Goal: Navigation & Orientation: Find specific page/section

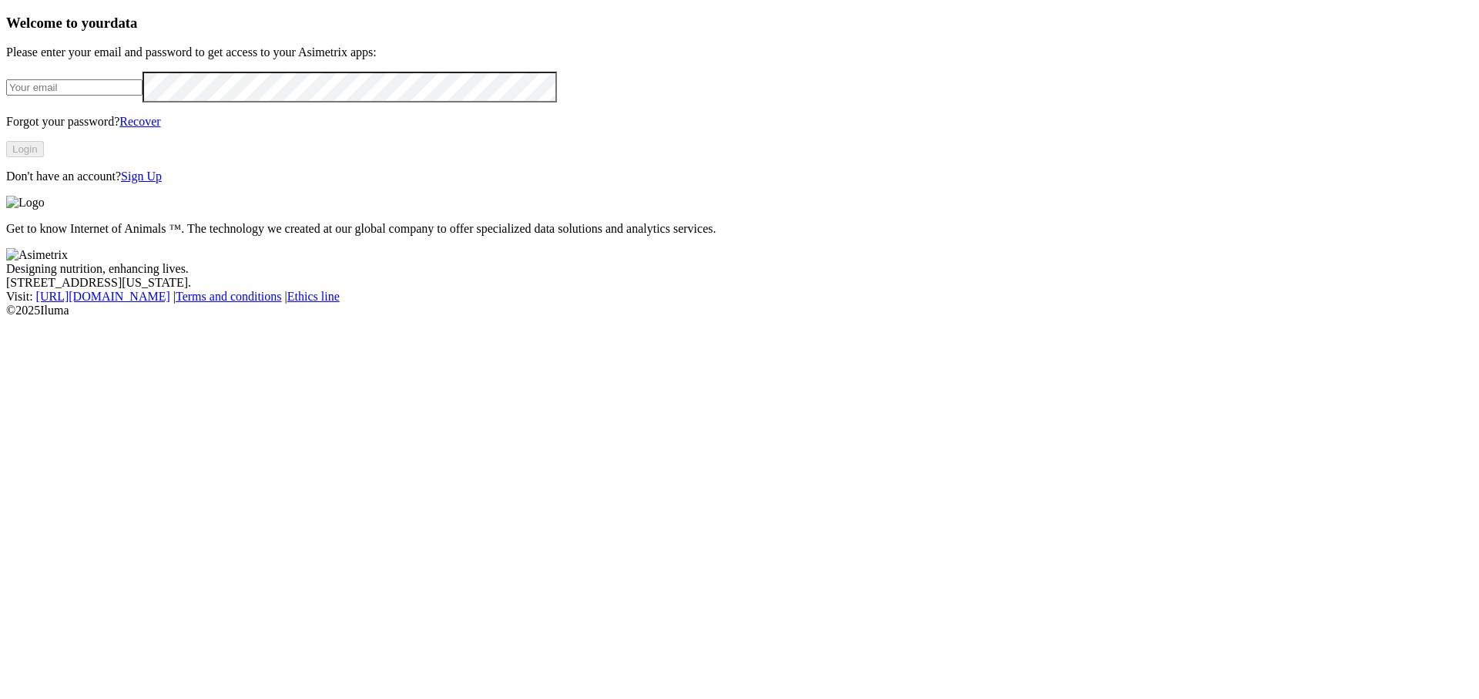
type input "sebastian.villegas@premexcorp.com"
click at [44, 157] on button "Login" at bounding box center [25, 149] width 38 height 16
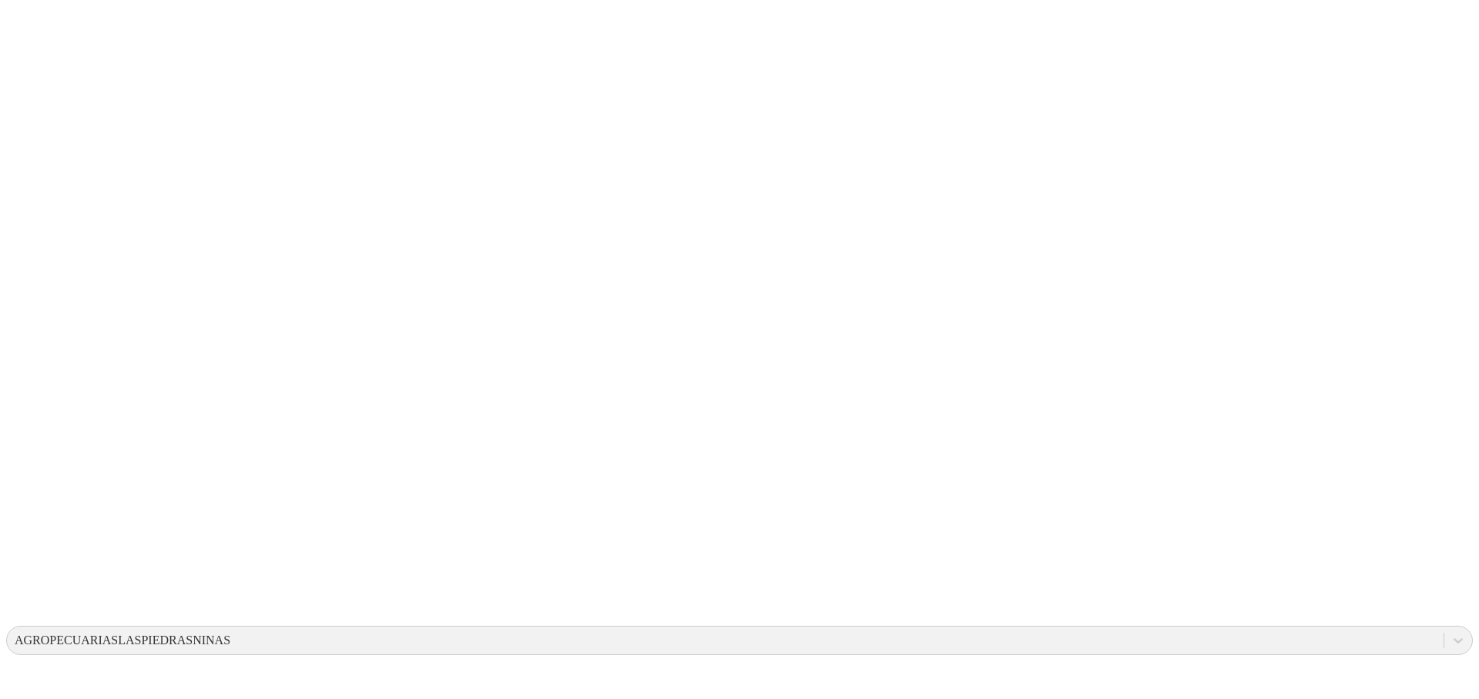
drag, startPoint x: 233, startPoint y: 237, endPoint x: 531, endPoint y: 376, distance: 329.5
drag, startPoint x: 880, startPoint y: 268, endPoint x: 968, endPoint y: 339, distance: 112.8
drag, startPoint x: 375, startPoint y: 292, endPoint x: 508, endPoint y: 362, distance: 150.6
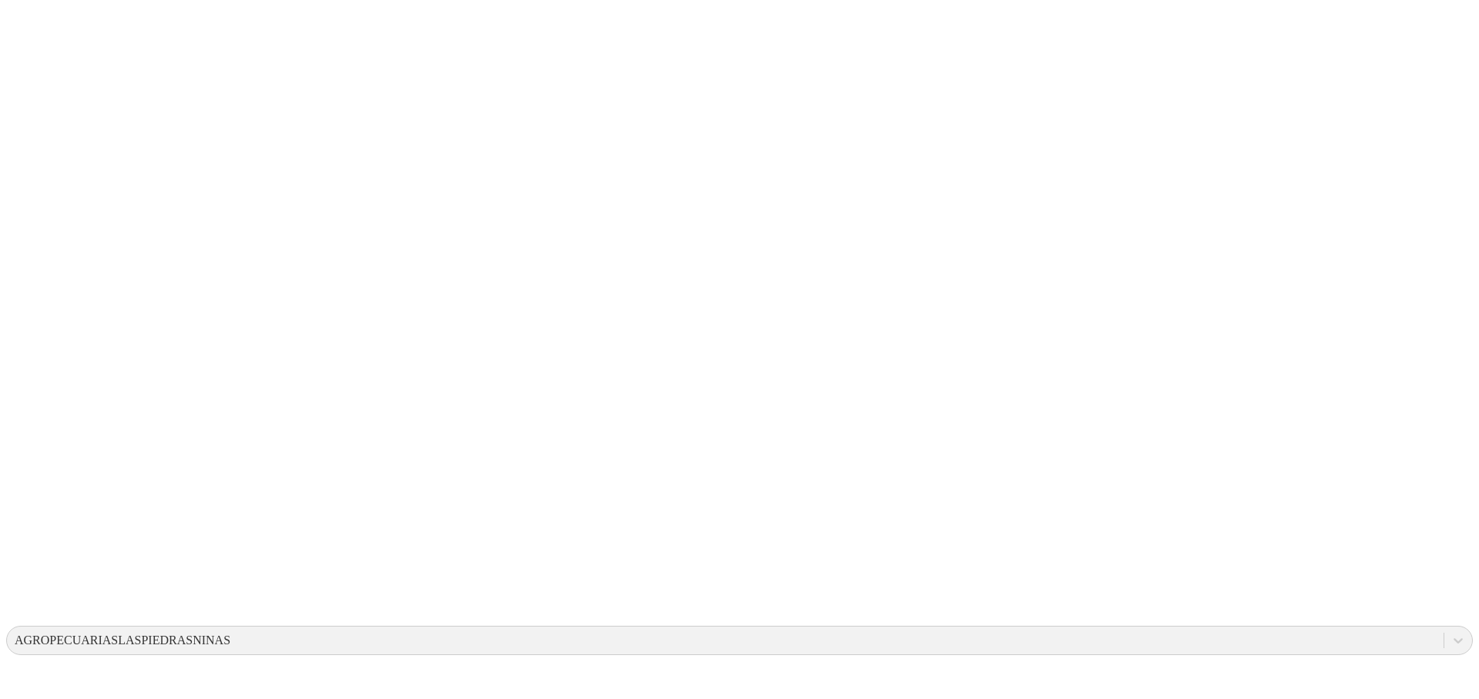
drag, startPoint x: 254, startPoint y: 253, endPoint x: 784, endPoint y: 350, distance: 538.6
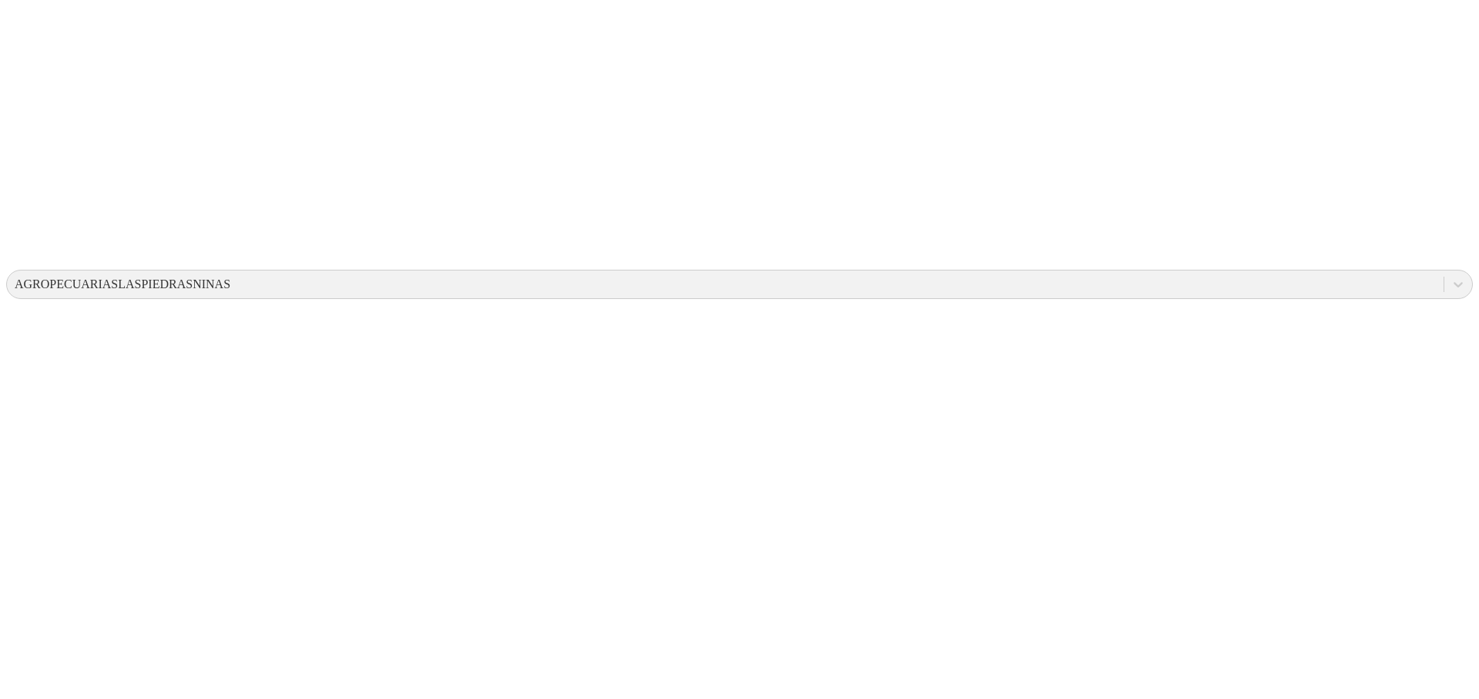
scroll to position [362, 0]
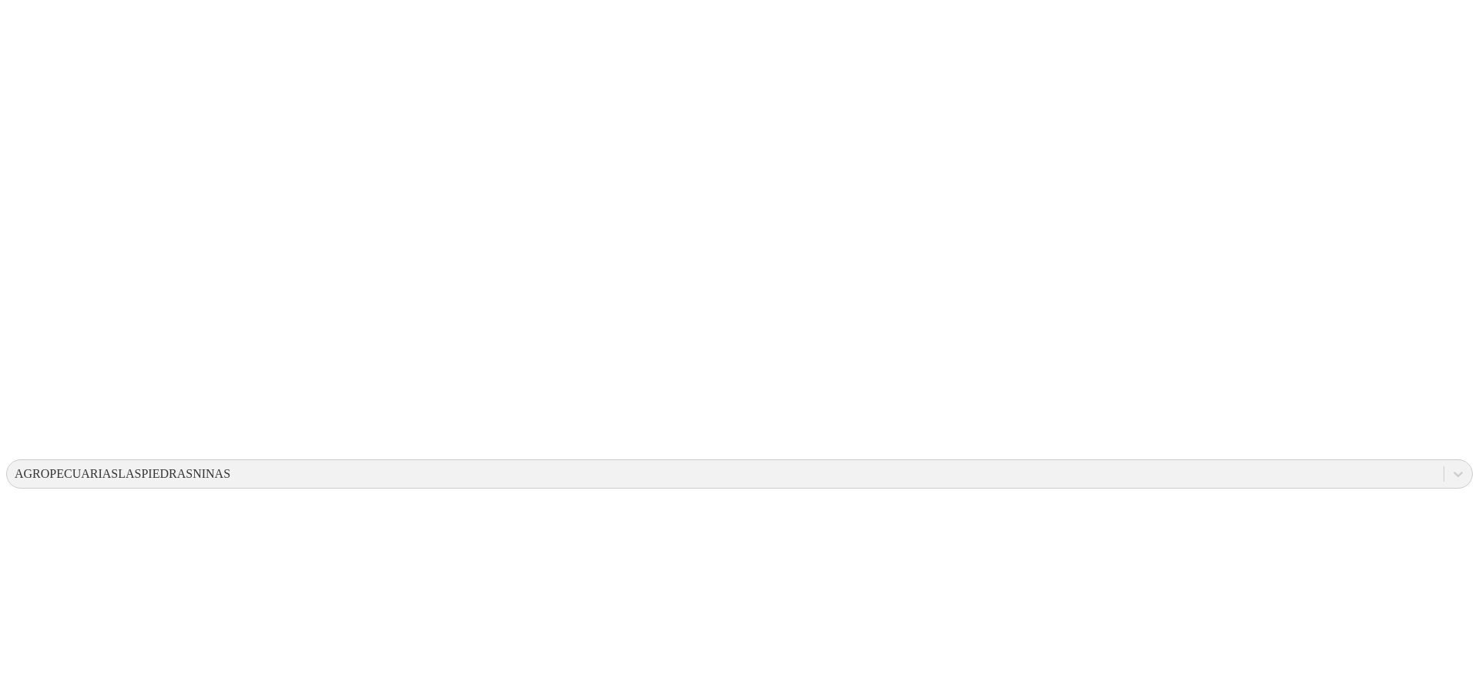
scroll to position [0, 0]
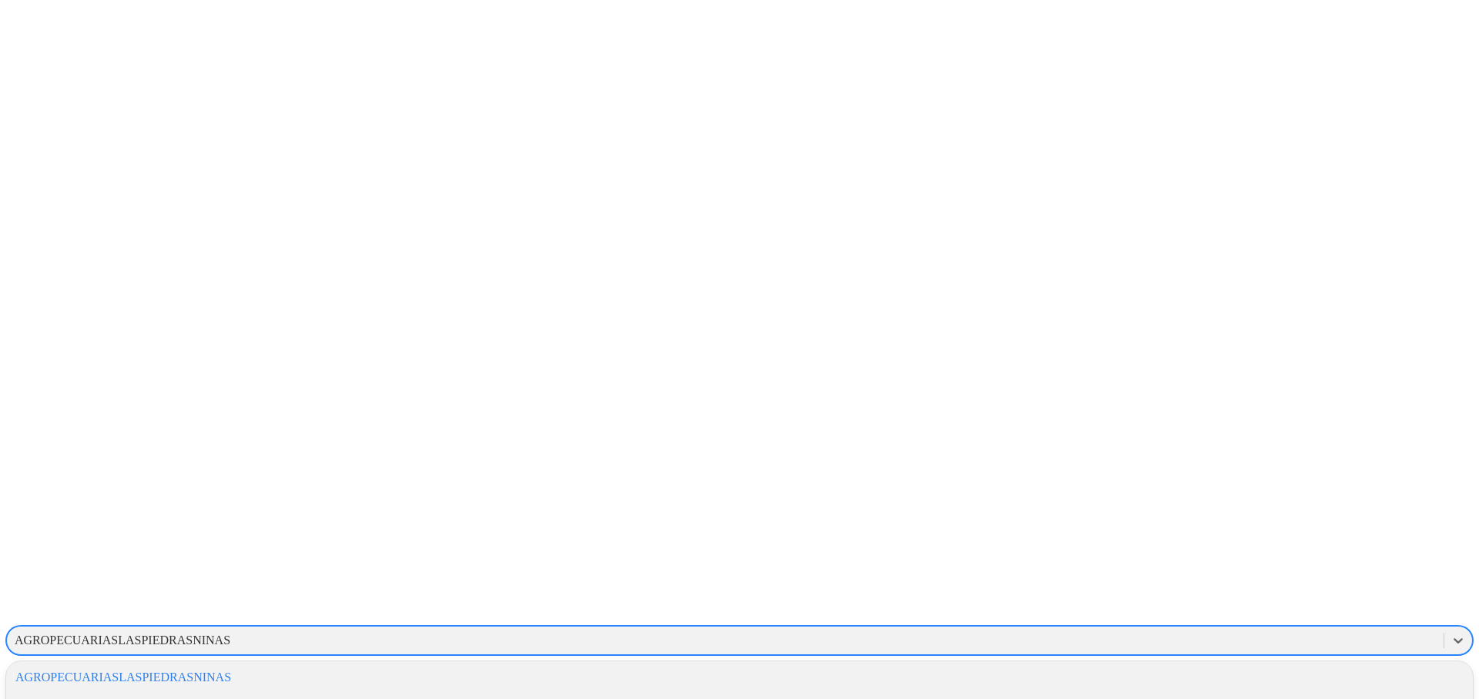
click at [1282, 629] on div "AGROPECUARIASLASPIEDRASNINAS" at bounding box center [725, 640] width 1437 height 23
click at [1285, 690] on div "ALIAR" at bounding box center [739, 703] width 1467 height 26
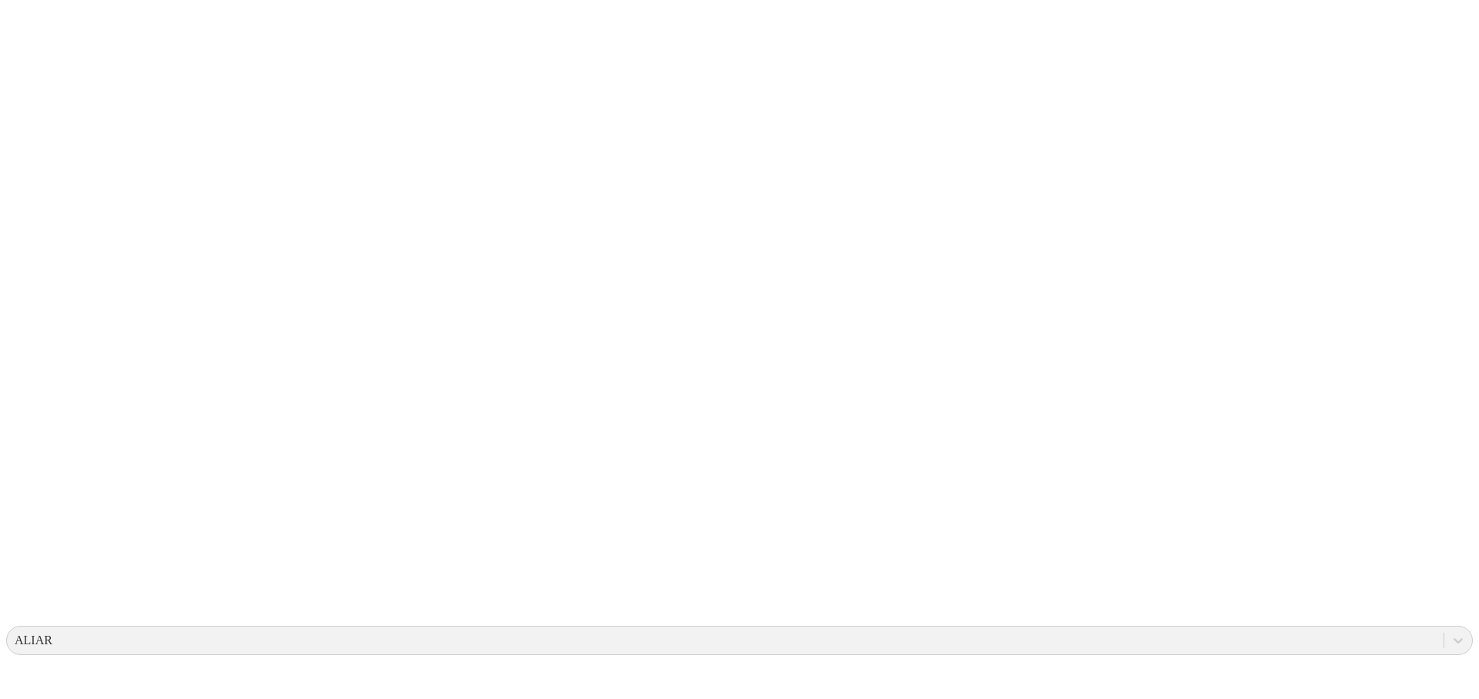
drag, startPoint x: 1195, startPoint y: 393, endPoint x: 1278, endPoint y: 327, distance: 106.3
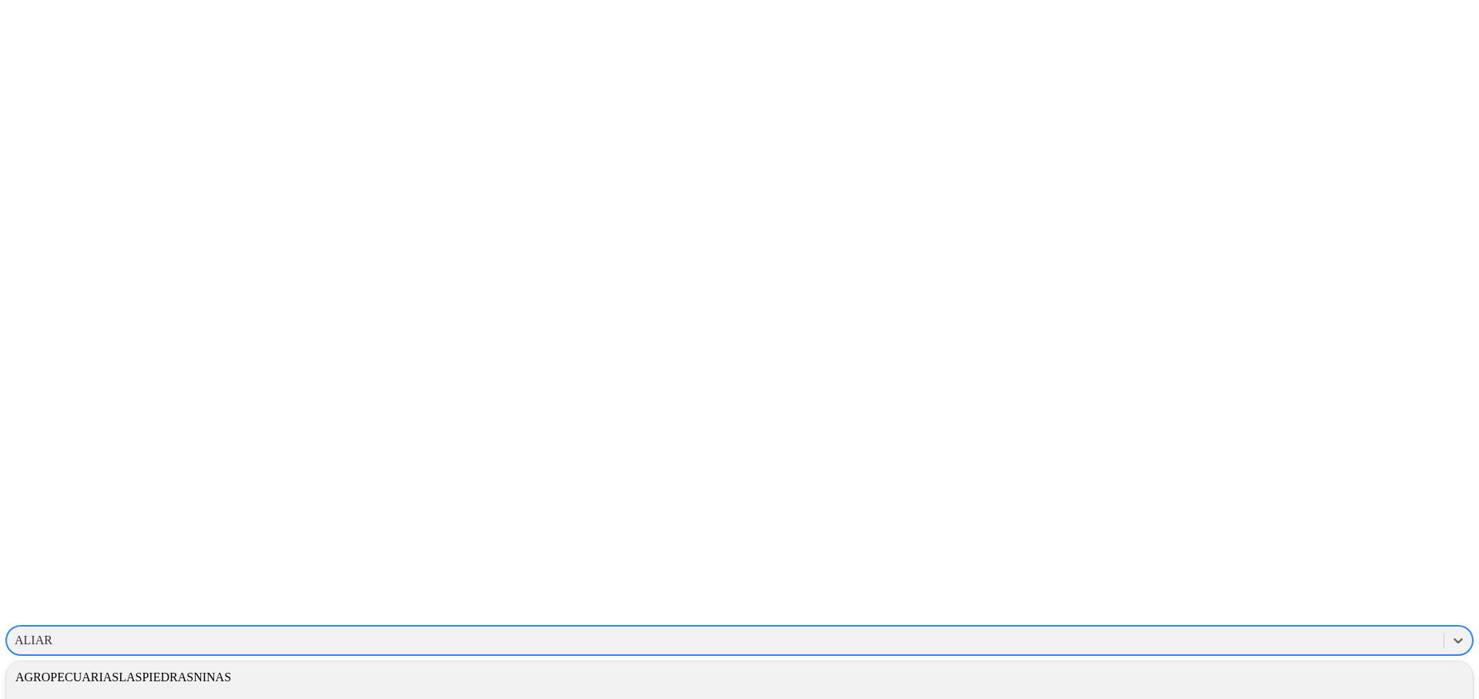
click at [1108, 629] on div "ALIAR" at bounding box center [725, 640] width 1437 height 23
click at [1145, 664] on div "AGROPECUARIASLASPIEDRASNINAS" at bounding box center [739, 677] width 1467 height 26
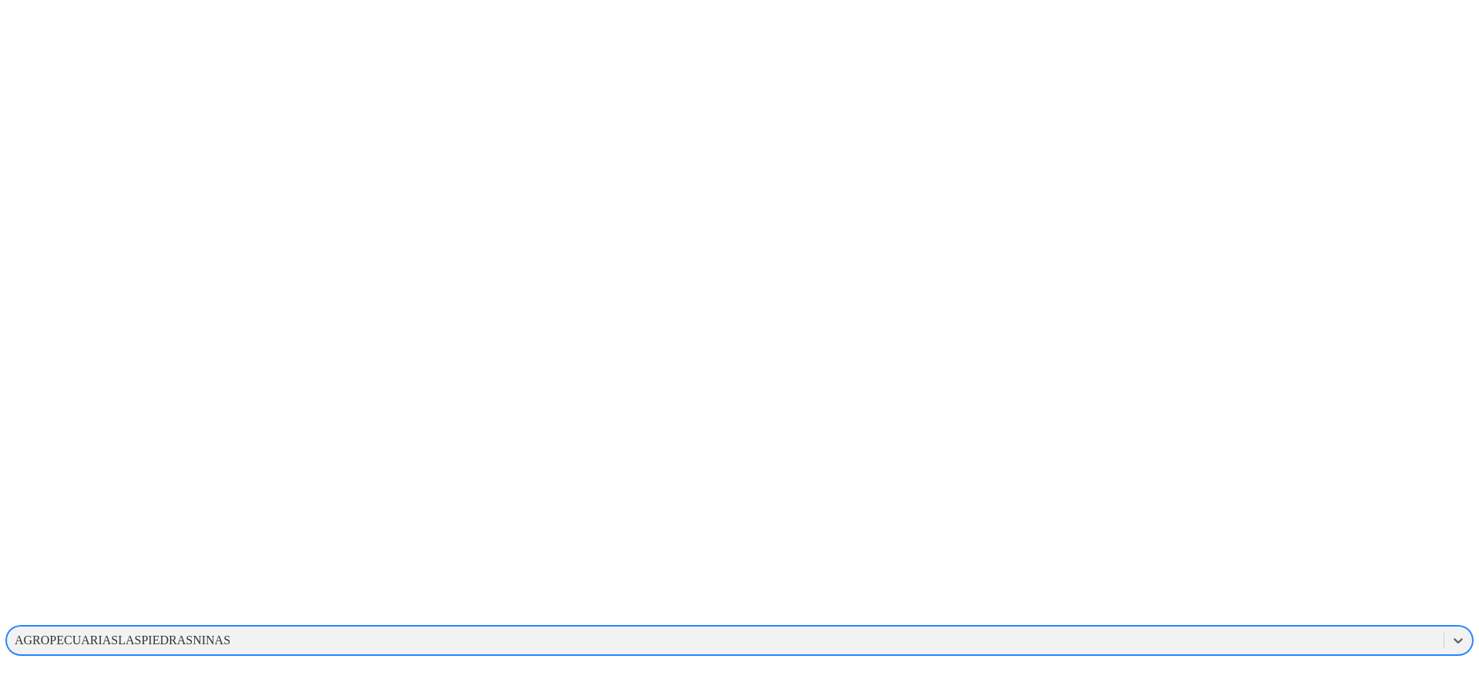
click at [1149, 629] on div "AGROPECUARIASLASPIEDRASNINAS" at bounding box center [725, 640] width 1437 height 23
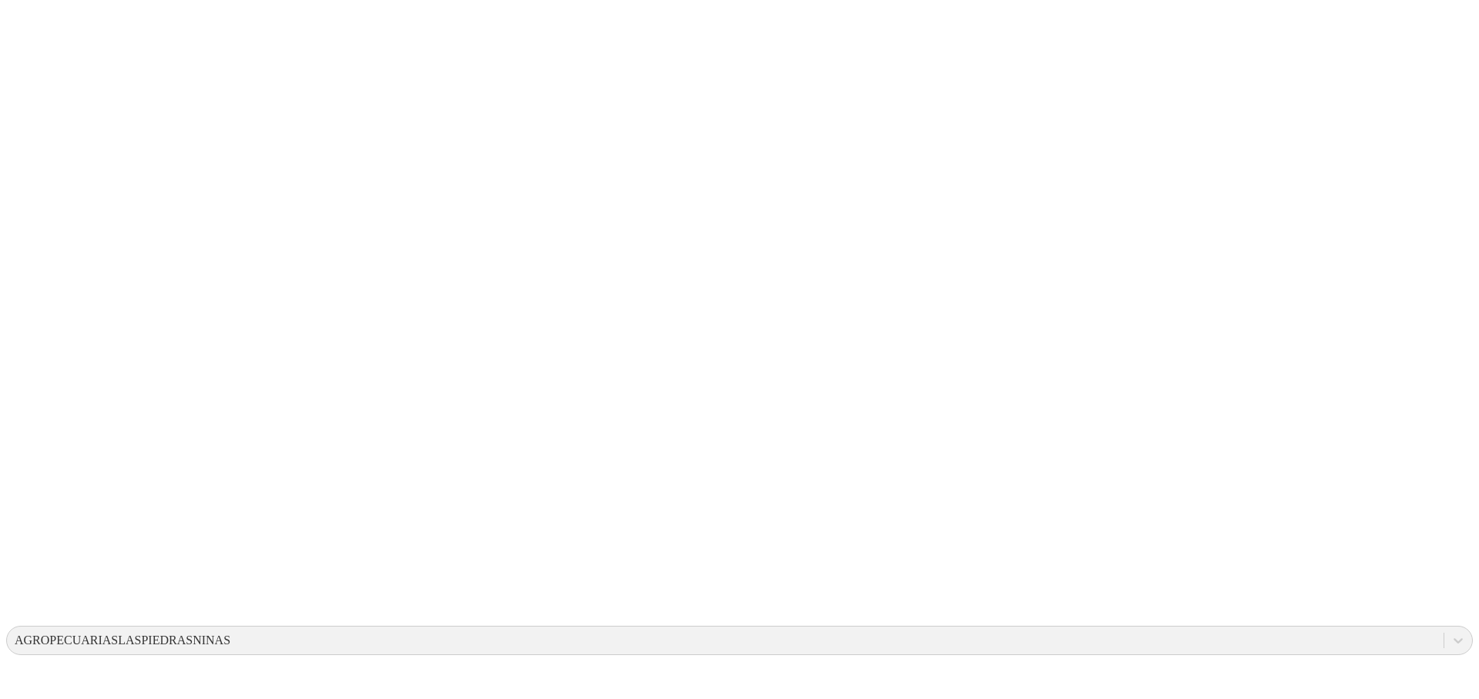
drag, startPoint x: 370, startPoint y: 289, endPoint x: 474, endPoint y: 328, distance: 111.2
